Goal: Task Accomplishment & Management: Manage account settings

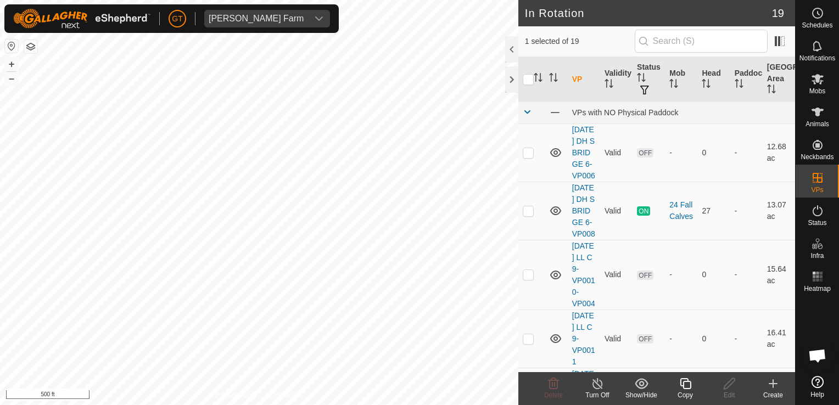
scroll to position [659, 0]
checkbox input "true"
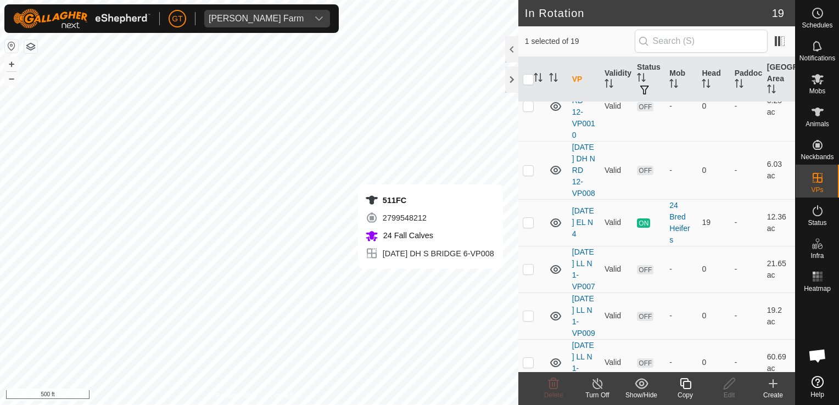
scroll to position [714, 0]
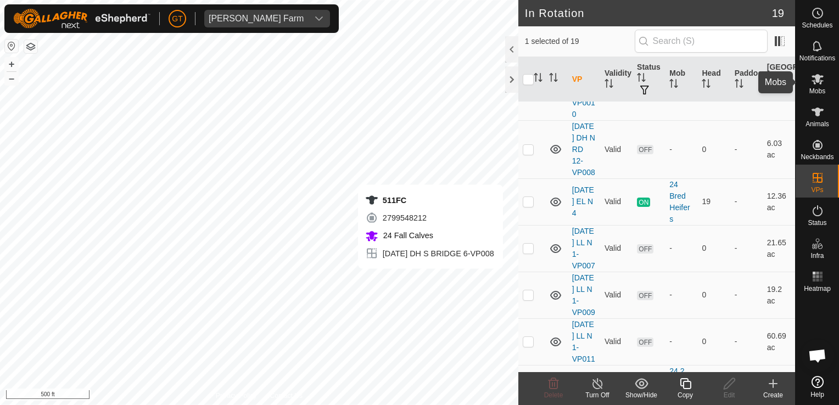
click at [813, 86] on es-mob-svg-icon at bounding box center [818, 79] width 20 height 18
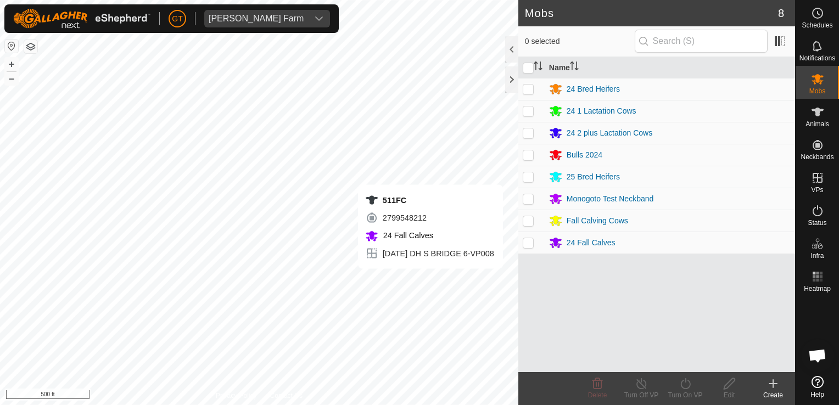
click at [529, 221] on p-checkbox at bounding box center [528, 220] width 11 height 9
checkbox input "true"
click at [686, 387] on icon at bounding box center [686, 383] width 14 height 13
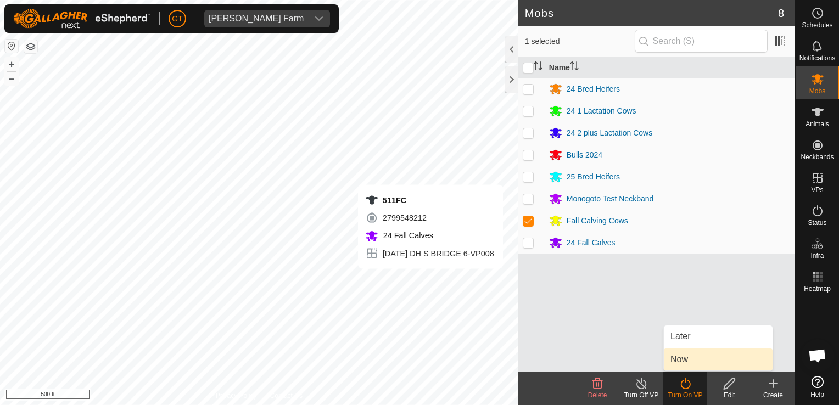
click at [702, 364] on link "Now" at bounding box center [718, 360] width 109 height 22
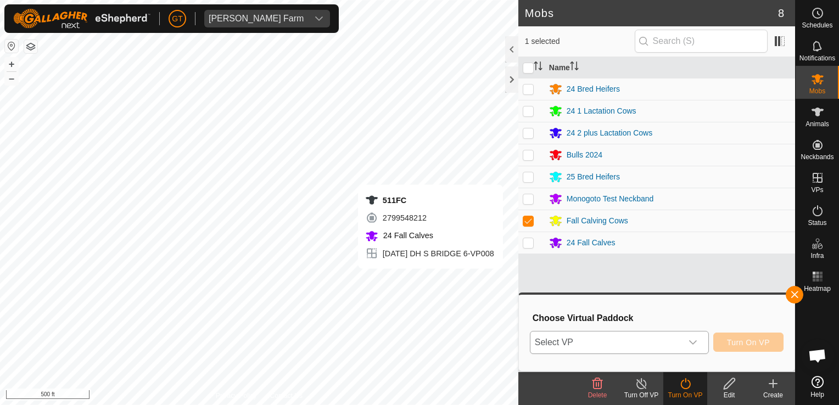
click at [700, 342] on div "dropdown trigger" at bounding box center [693, 343] width 22 height 22
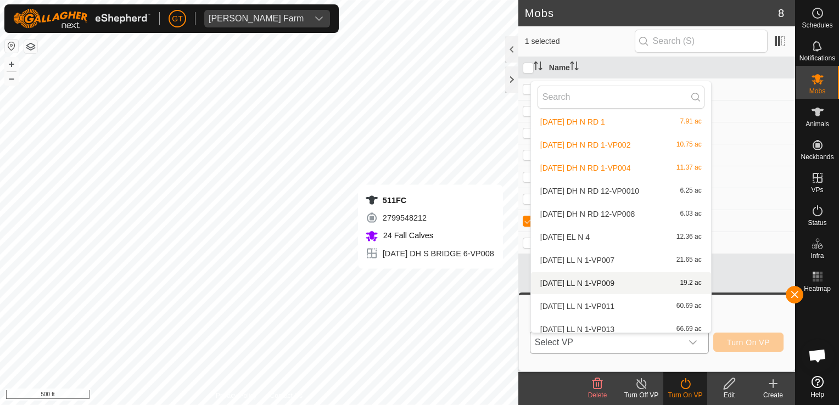
scroll to position [243, 0]
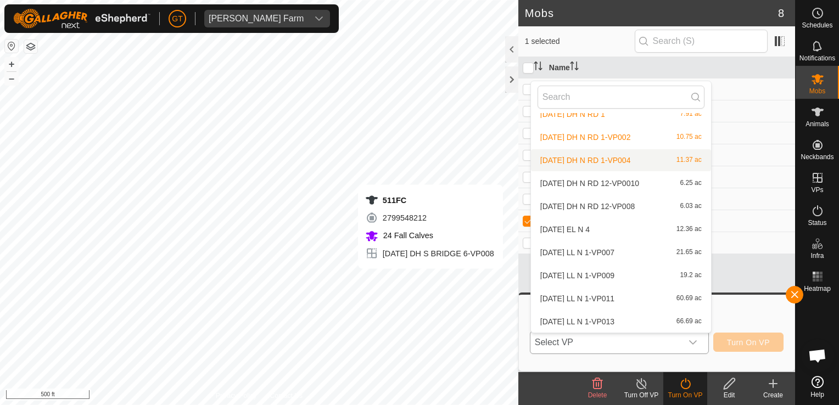
click at [604, 160] on li "[DATE] DH N RD 1-VP004 11.37 ac" at bounding box center [621, 160] width 180 height 22
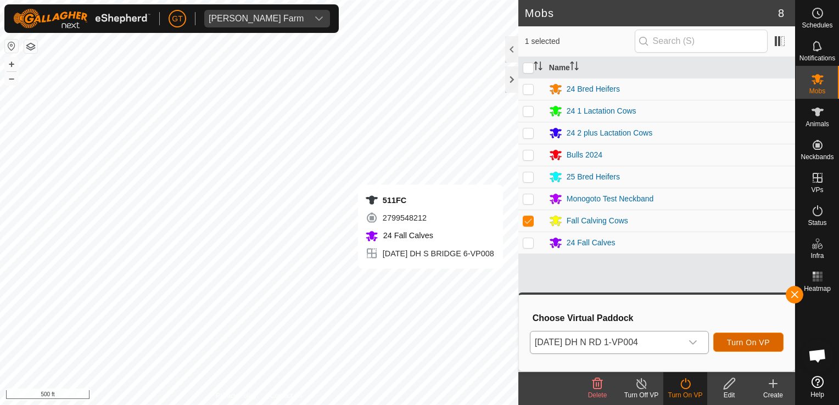
click at [750, 346] on span "Turn On VP" at bounding box center [748, 342] width 43 height 9
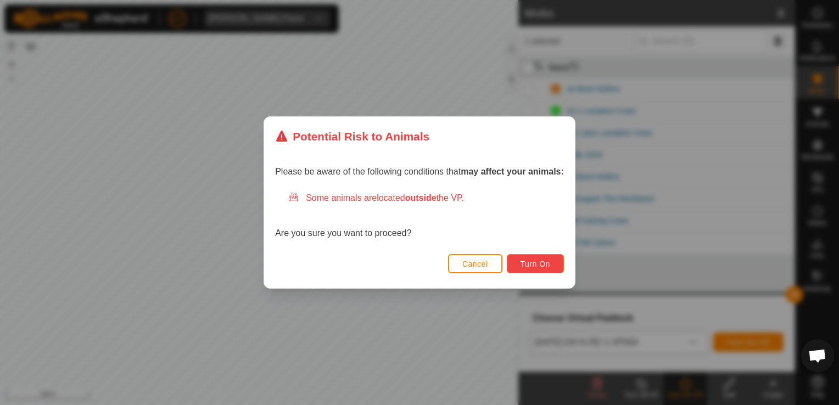
click at [543, 254] on button "Turn On" at bounding box center [535, 263] width 57 height 19
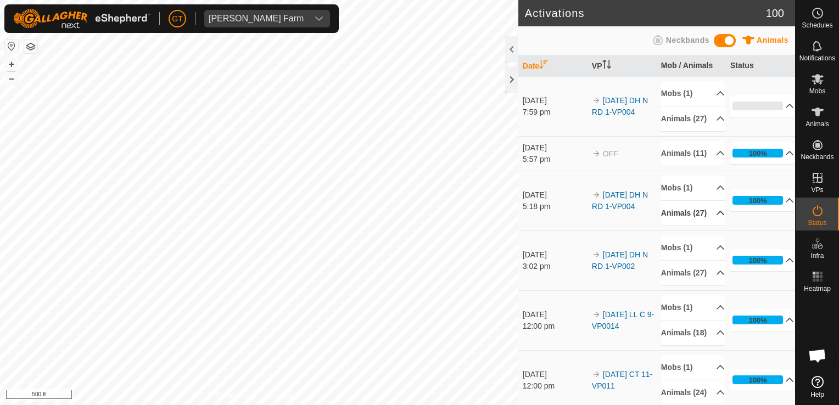
click at [677, 226] on p-accordion-header "Animals (27)" at bounding box center [693, 213] width 64 height 25
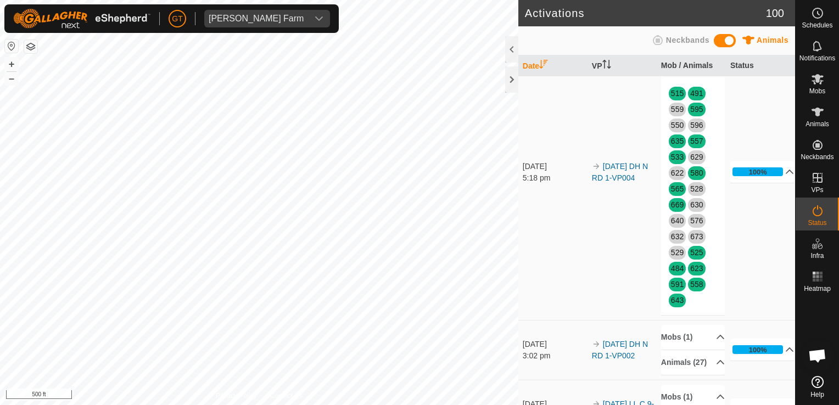
scroll to position [165, 0]
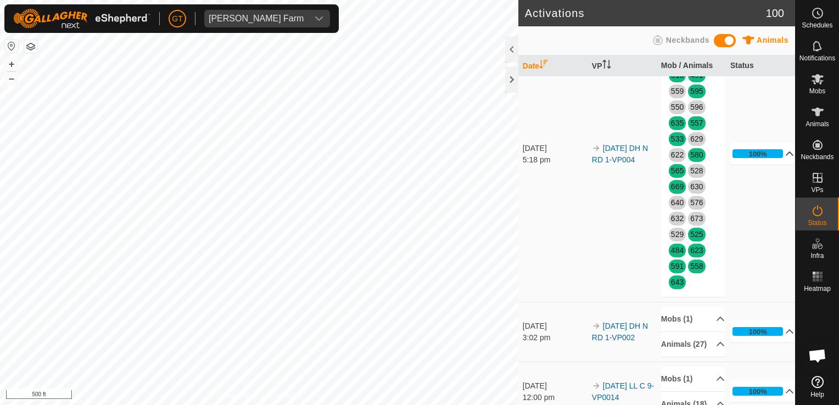
click at [743, 165] on p-accordion-header "100%" at bounding box center [762, 154] width 64 height 22
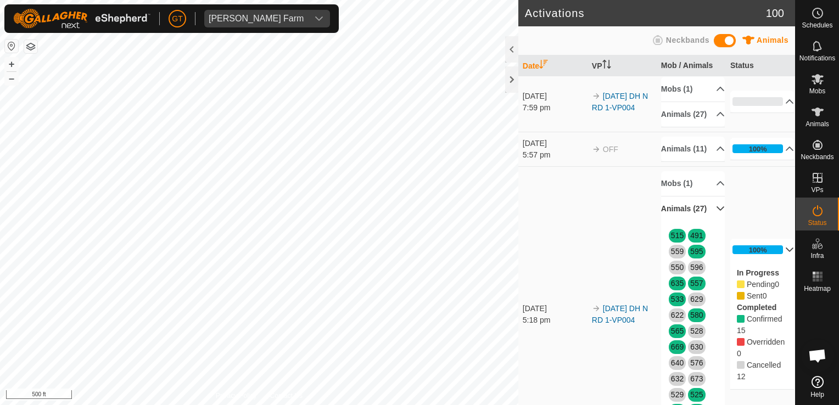
scroll to position [0, 0]
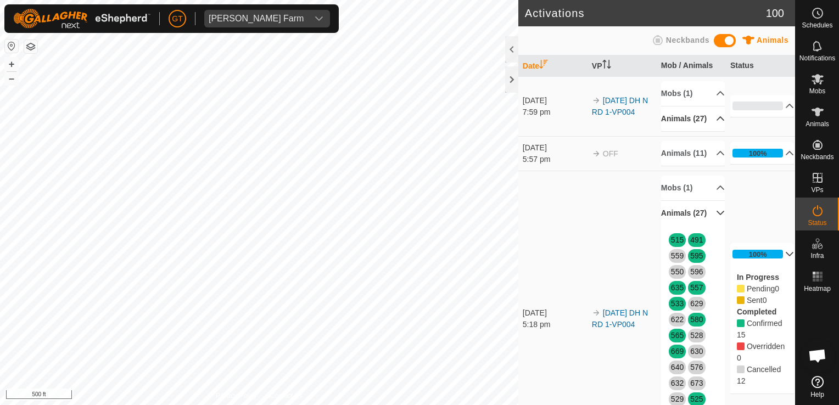
click at [711, 121] on p-accordion-header "Animals (27)" at bounding box center [693, 119] width 64 height 25
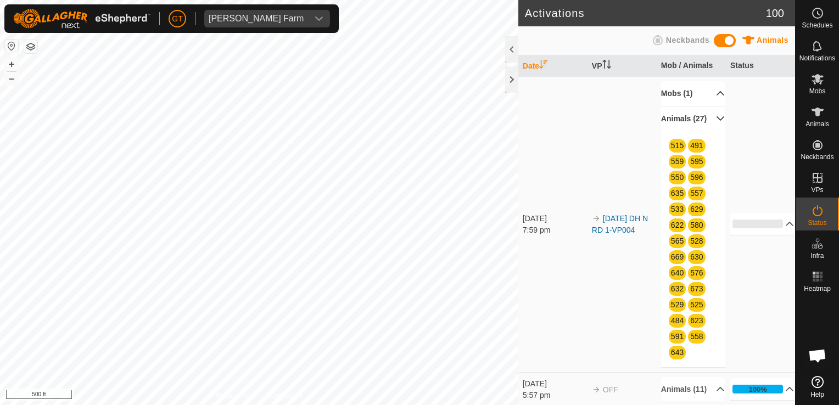
click at [707, 94] on p-accordion-header "Mobs (1)" at bounding box center [693, 93] width 64 height 25
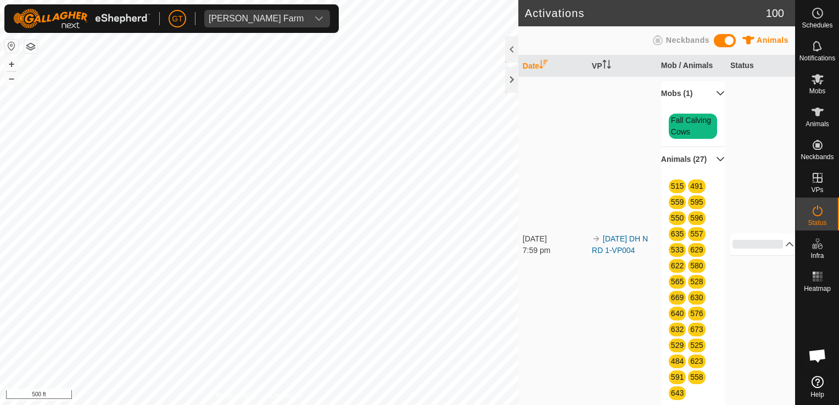
click at [707, 93] on p-accordion-header "Mobs (1)" at bounding box center [693, 93] width 64 height 25
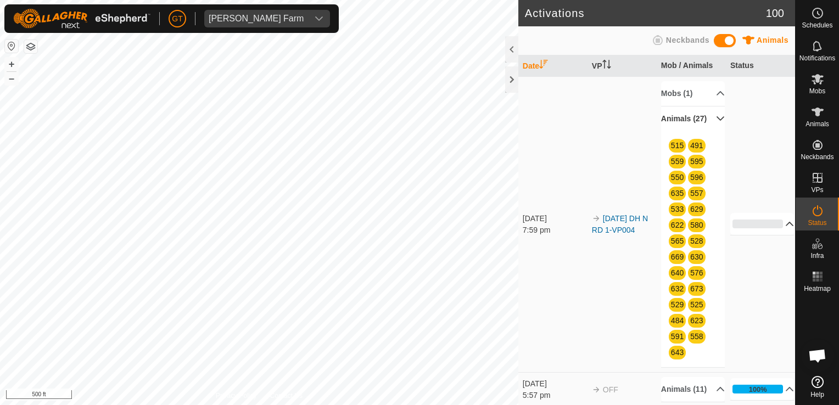
click at [777, 230] on p-accordion-header "0%" at bounding box center [762, 224] width 64 height 22
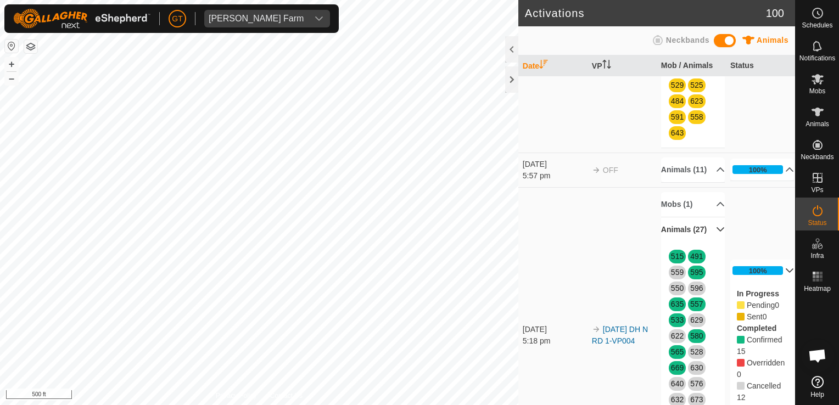
scroll to position [55, 0]
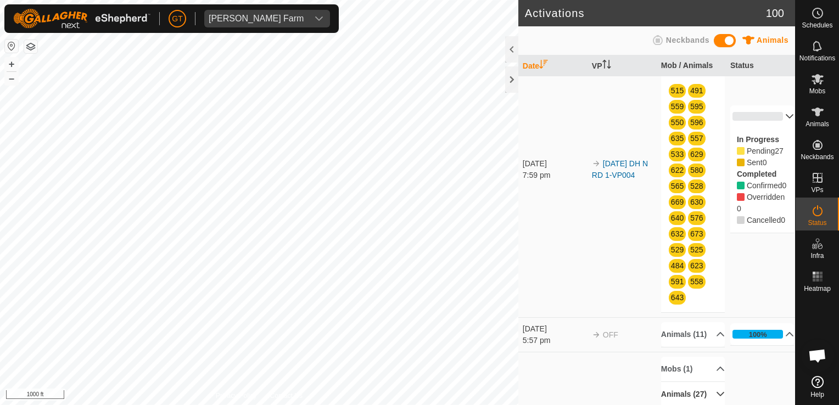
click at [543, 182] on div "Activations 100 Animals Neckbands Date VP Mob / Animals Status [DATE] 7:59 pm 2…" at bounding box center [397, 202] width 795 height 405
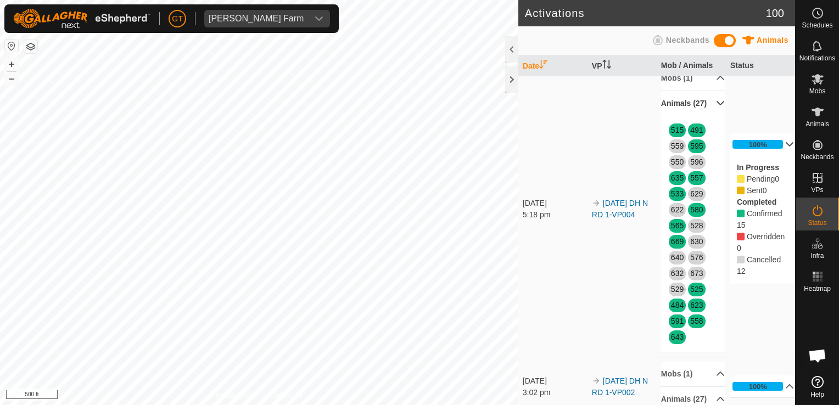
scroll to position [275, 0]
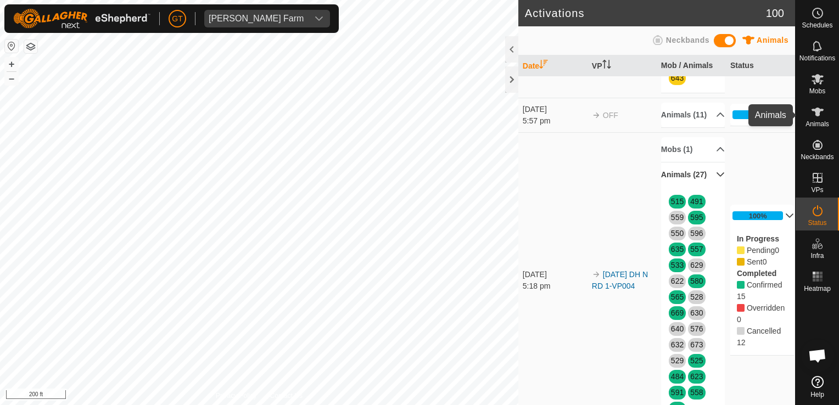
click at [815, 119] on es-animals-svg-icon at bounding box center [818, 112] width 20 height 18
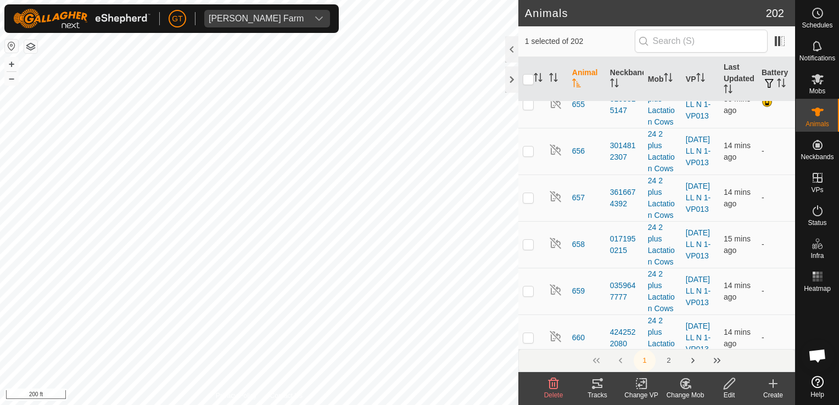
scroll to position [6974, 0]
checkbox input "false"
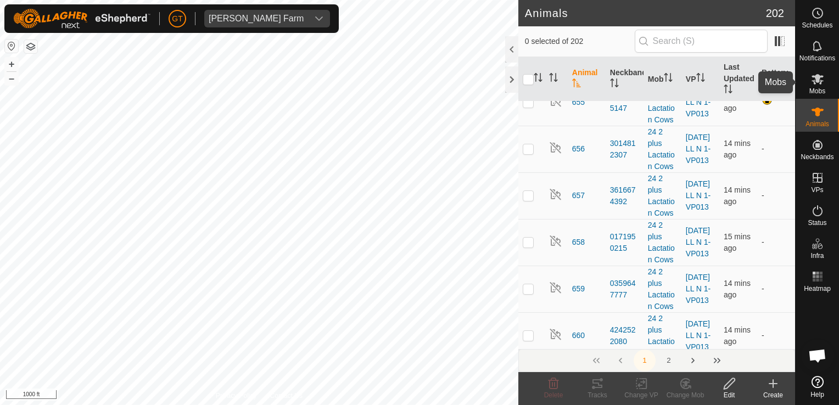
click at [815, 71] on es-mob-svg-icon at bounding box center [818, 79] width 20 height 18
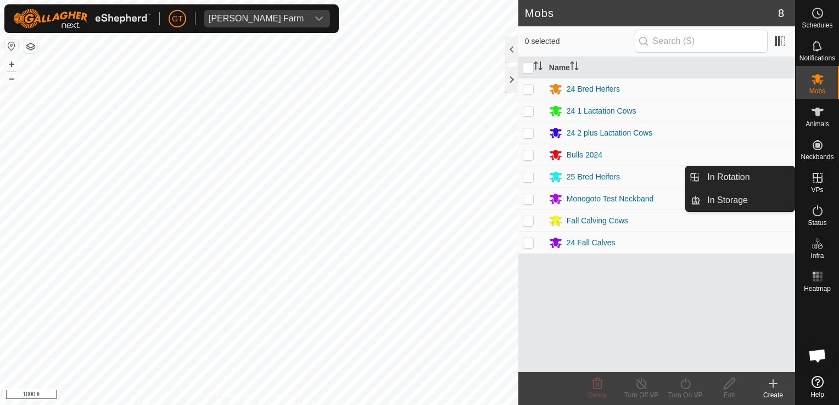
click at [821, 171] on icon at bounding box center [817, 177] width 13 height 13
click at [813, 177] on icon at bounding box center [818, 178] width 10 height 10
drag, startPoint x: 791, startPoint y: 172, endPoint x: 780, endPoint y: 170, distance: 11.2
click at [780, 170] on link "In Rotation" at bounding box center [748, 177] width 94 height 22
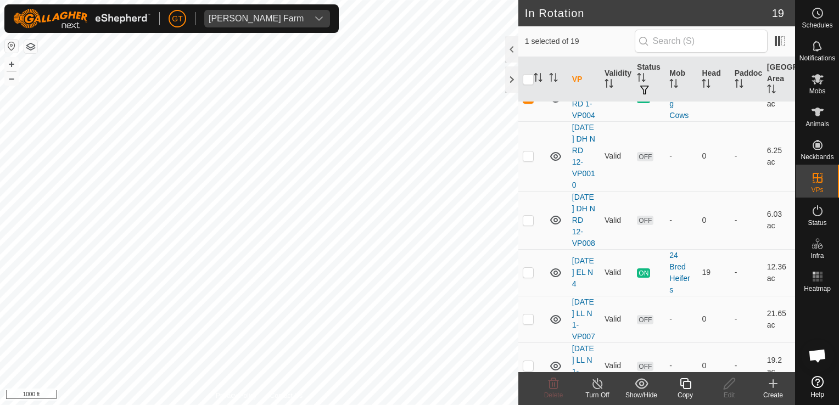
scroll to position [659, 0]
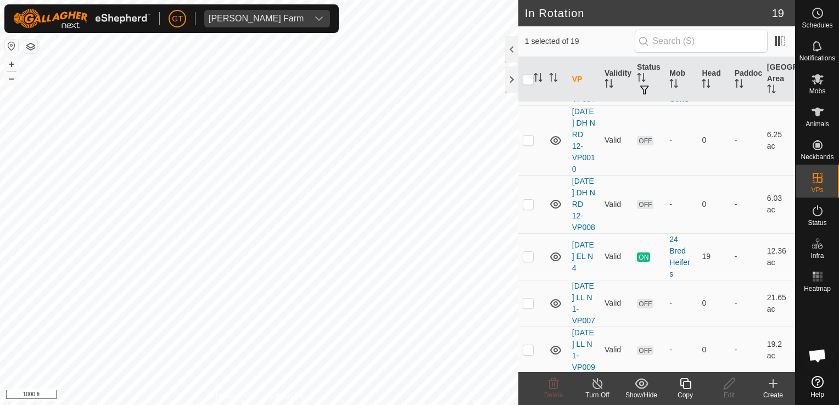
click at [529, 86] on p-checkbox at bounding box center [528, 81] width 11 height 9
checkbox input "false"
click at [194, 405] on html "[PERSON_NAME] Farm Schedules Notifications Mobs Animals Neckbands VPs Status In…" at bounding box center [419, 202] width 839 height 405
click at [0, 405] on html "[PERSON_NAME] Farm Schedules Notifications Mobs Animals Neckbands VPs Status In…" at bounding box center [419, 202] width 839 height 405
checkbox input "true"
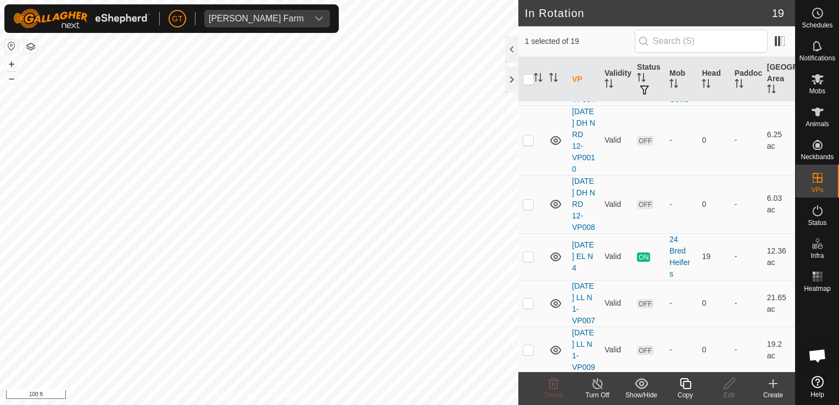
click at [687, 383] on icon at bounding box center [686, 383] width 14 height 13
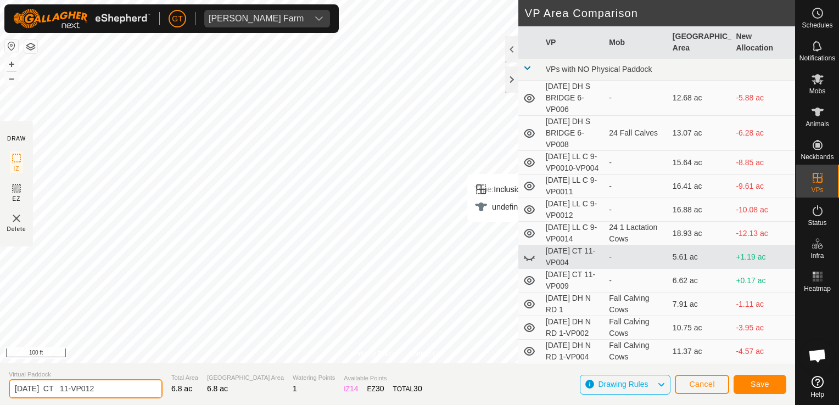
click at [131, 381] on input "[DATE] CT 11-VP012" at bounding box center [86, 388] width 154 height 19
type input "[DATE] CT 11-VP013"
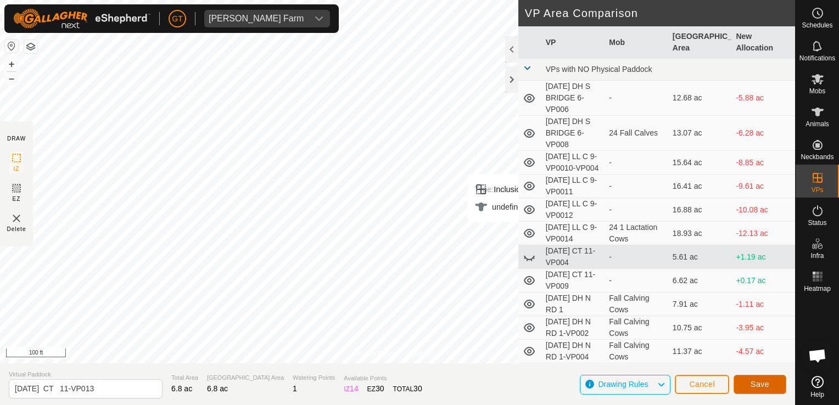
click at [775, 386] on button "Save" at bounding box center [760, 384] width 53 height 19
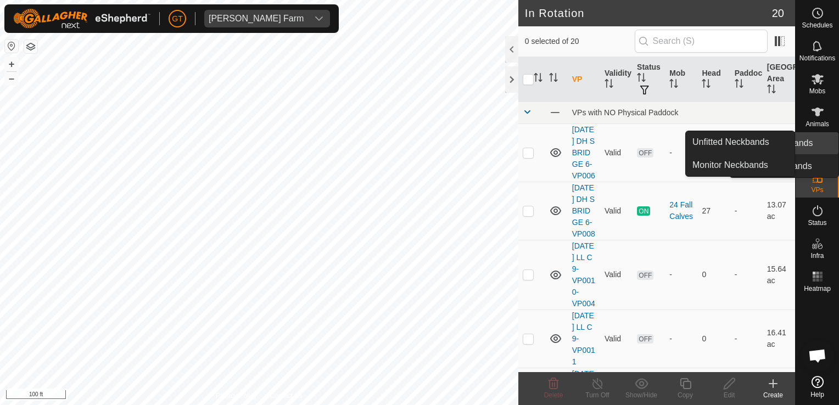
scroll to position [55, 0]
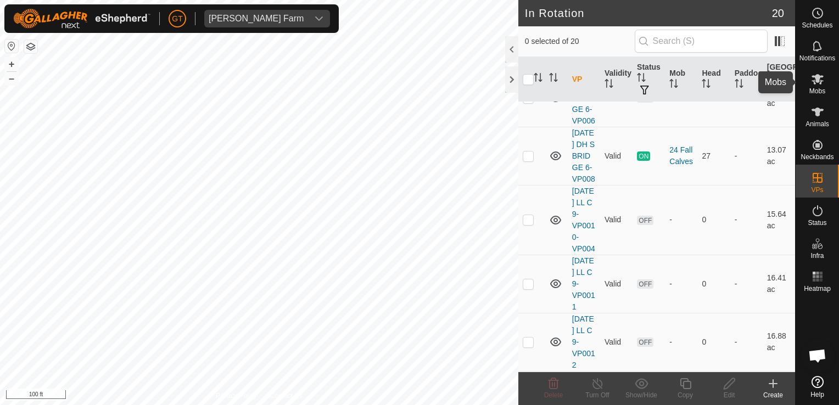
click at [818, 78] on icon at bounding box center [818, 79] width 12 height 10
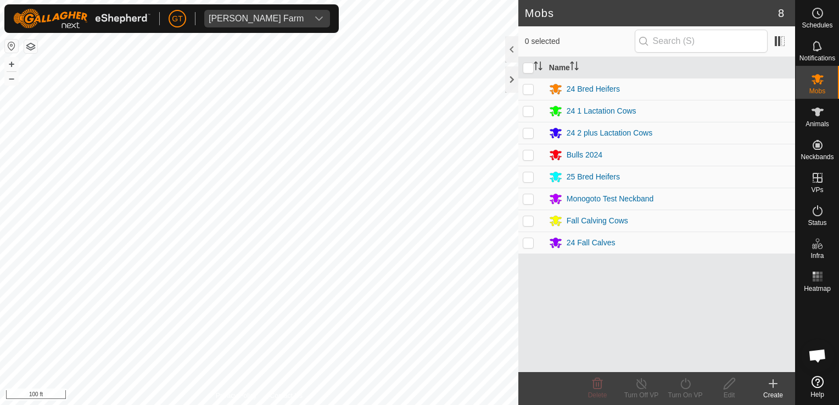
click at [529, 177] on p-checkbox at bounding box center [528, 176] width 11 height 9
checkbox input "true"
click at [680, 385] on icon at bounding box center [686, 383] width 14 height 13
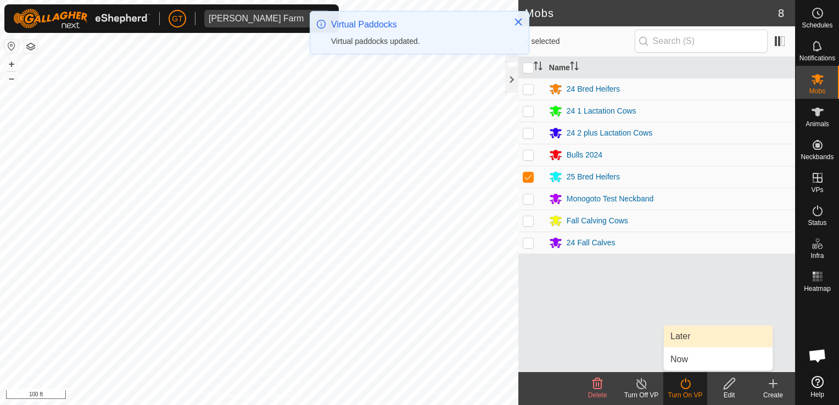
click at [705, 333] on link "Later" at bounding box center [718, 337] width 109 height 22
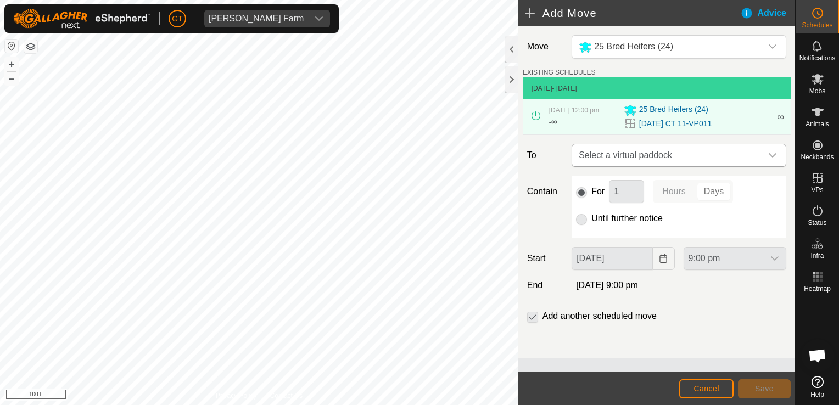
click at [772, 153] on icon "dropdown trigger" at bounding box center [772, 155] width 9 height 9
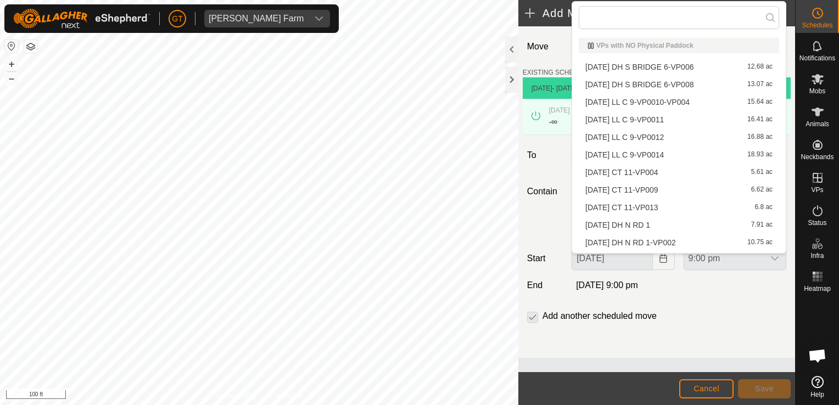
click at [687, 208] on li "[DATE] CT 11-VP013 6.8 ac" at bounding box center [679, 207] width 200 height 16
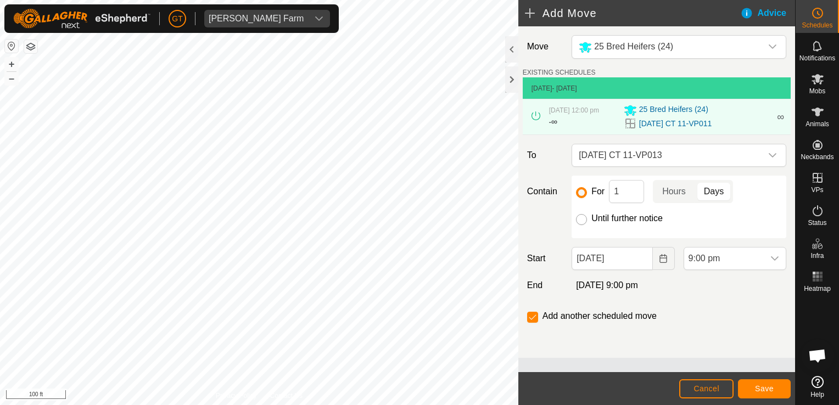
click at [582, 221] on input "Until further notice" at bounding box center [581, 219] width 11 height 11
radio input "true"
checkbox input "false"
click at [665, 253] on button "Choose Date" at bounding box center [664, 258] width 22 height 23
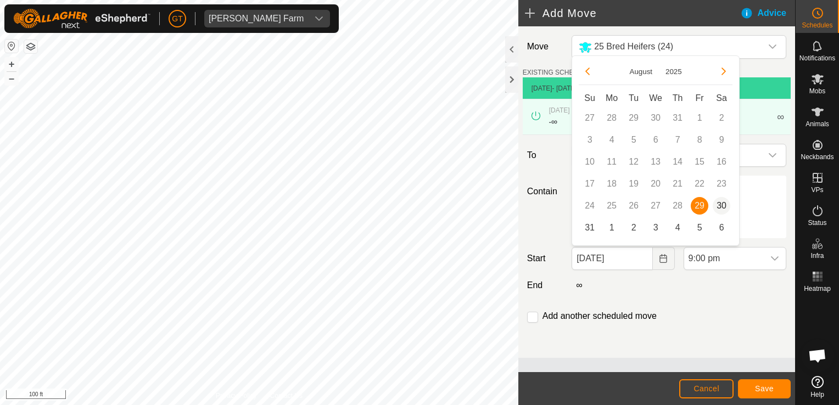
click at [723, 204] on span "30" at bounding box center [722, 206] width 18 height 18
type input "[DATE]"
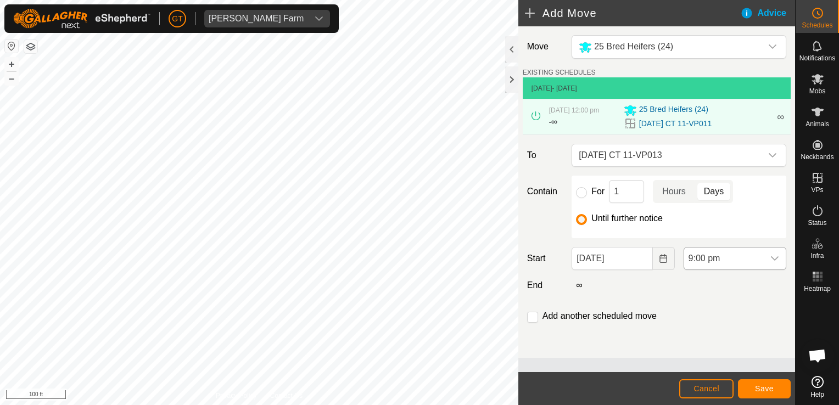
click at [777, 255] on icon "dropdown trigger" at bounding box center [774, 258] width 9 height 9
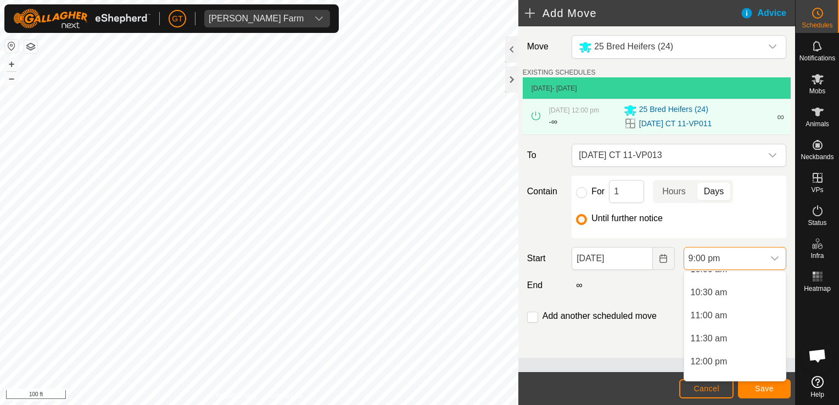
scroll to position [492, 0]
click at [719, 343] on li "12:00 pm" at bounding box center [735, 344] width 102 height 22
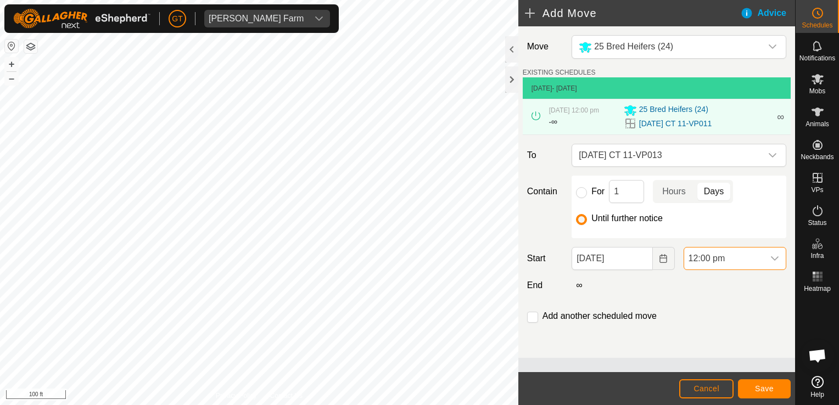
scroll to position [881, 0]
click at [770, 390] on span "Save" at bounding box center [764, 388] width 19 height 9
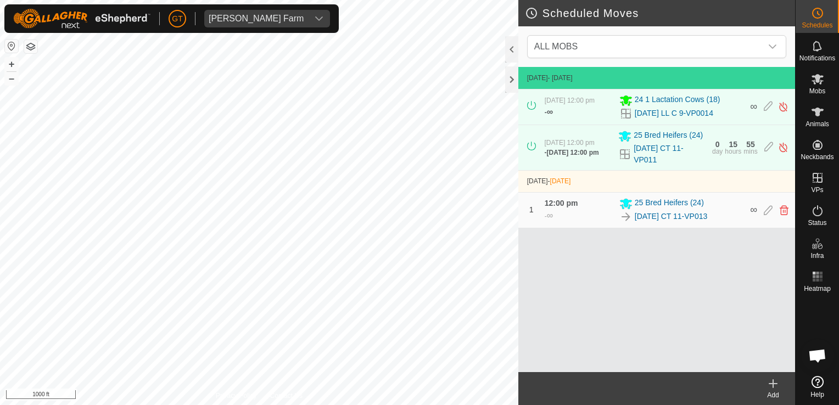
click at [432, 405] on html "[PERSON_NAME] Farm Schedules Notifications Mobs Animals Neckbands VPs Status In…" at bounding box center [419, 202] width 839 height 405
click at [235, 405] on html "[PERSON_NAME] Farm Schedules Notifications Mobs Animals Neckbands VPs Status In…" at bounding box center [419, 202] width 839 height 405
click at [445, 405] on html "[PERSON_NAME] Farm Schedules Notifications Mobs Animals Neckbands VPs Status In…" at bounding box center [419, 202] width 839 height 405
